Goal: Task Accomplishment & Management: Manage account settings

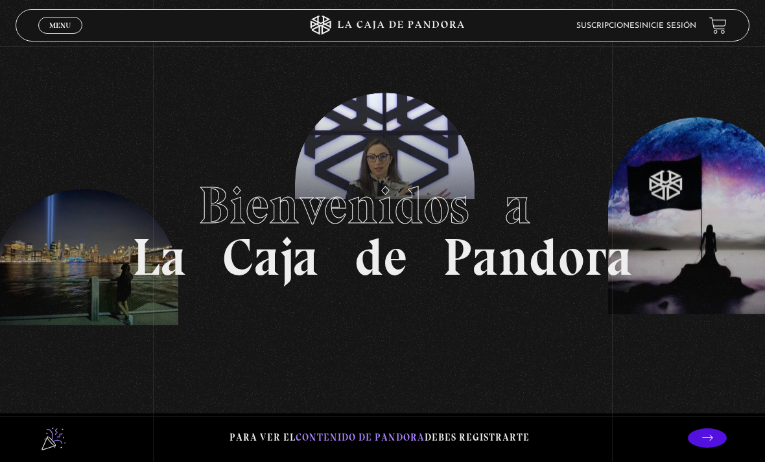
click at [61, 22] on span "Menu" at bounding box center [59, 25] width 21 height 8
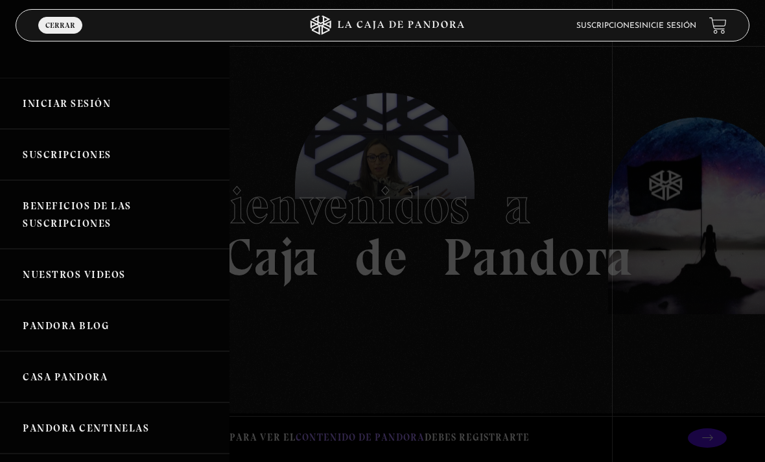
click at [62, 104] on link "Iniciar Sesión" at bounding box center [114, 103] width 229 height 51
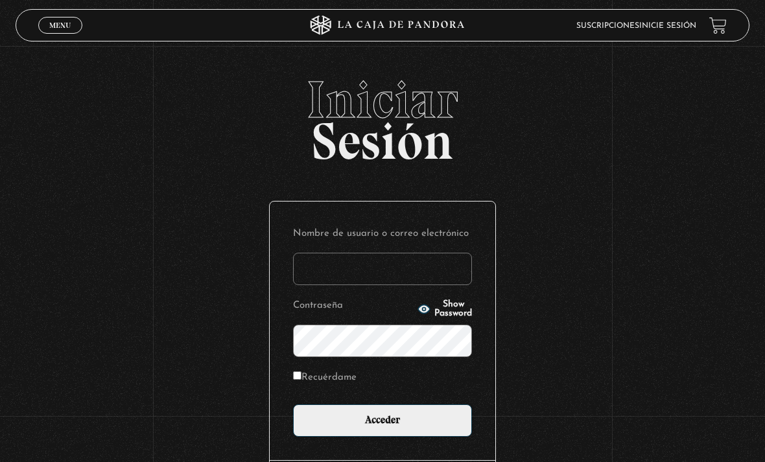
type input "[EMAIL_ADDRESS][DOMAIN_NAME]"
click at [382, 427] on input "Acceder" at bounding box center [382, 420] width 179 height 32
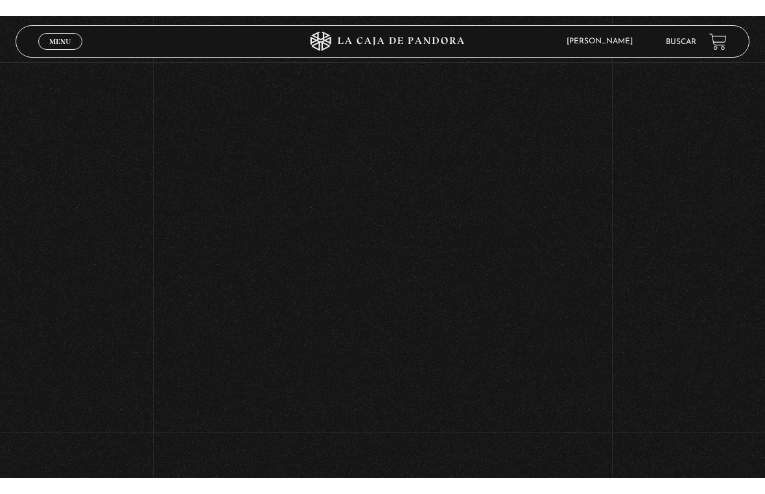
scroll to position [16, 0]
